Goal: Information Seeking & Learning: Learn about a topic

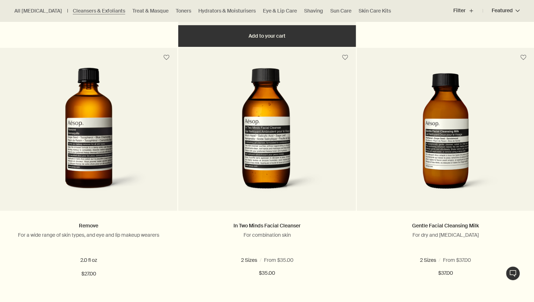
scroll to position [724, 0]
